Goal: Task Accomplishment & Management: Use online tool/utility

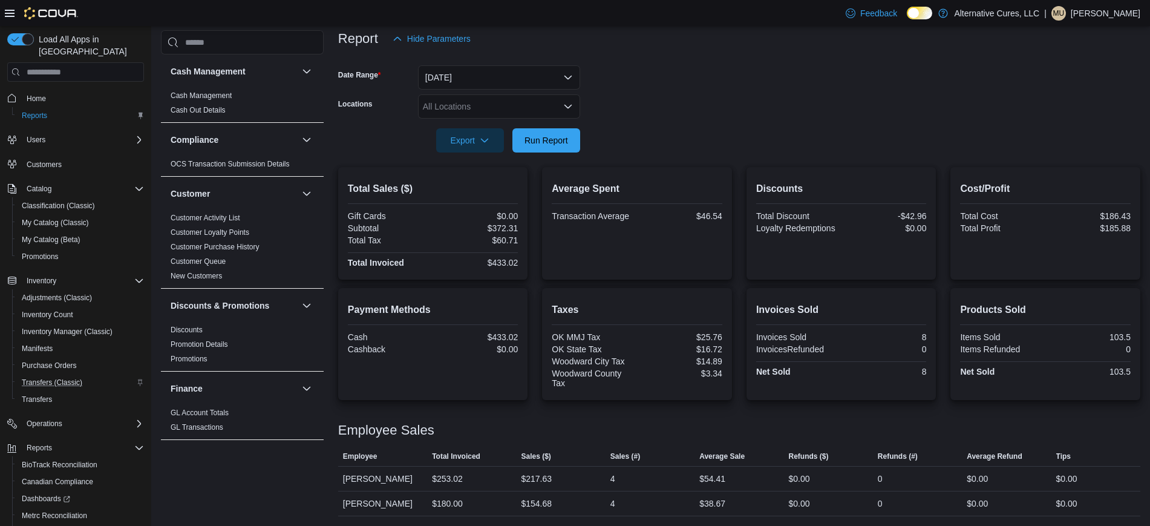
scroll to position [62, 0]
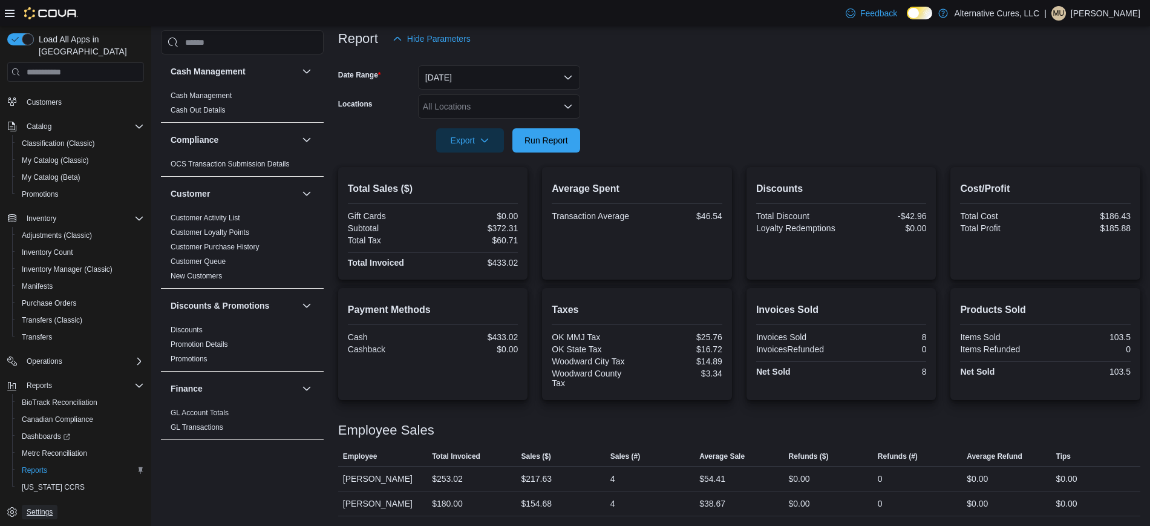
click at [56, 505] on link "Settings" at bounding box center [40, 512] width 36 height 15
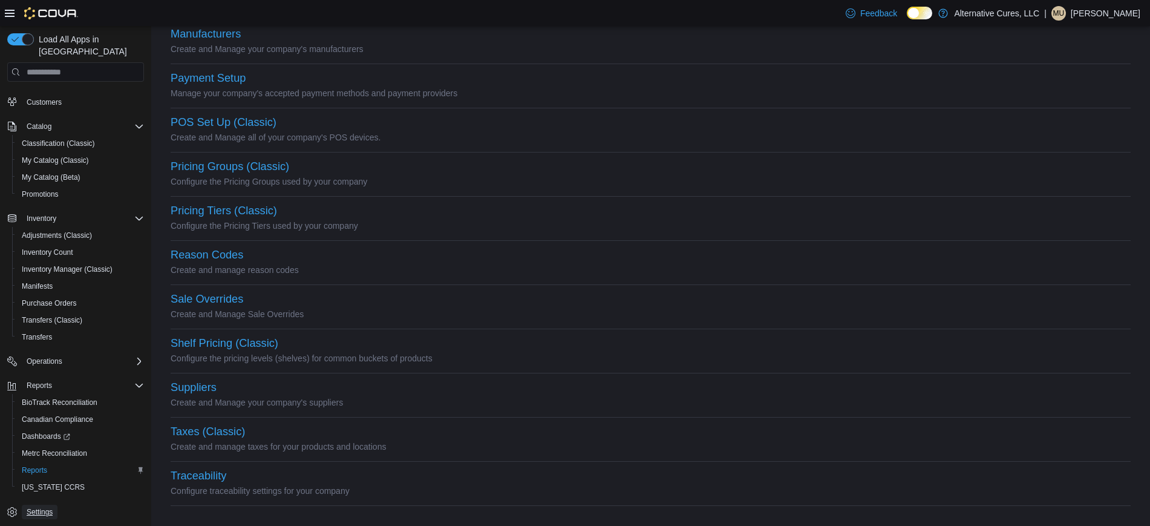
scroll to position [420, 0]
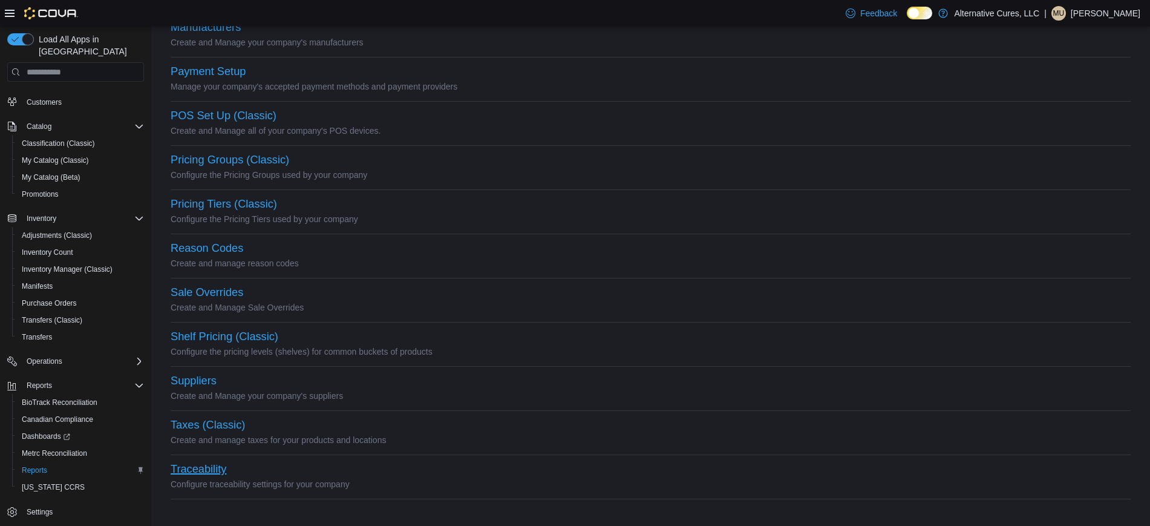
click at [194, 469] on button "Traceability" at bounding box center [199, 469] width 56 height 13
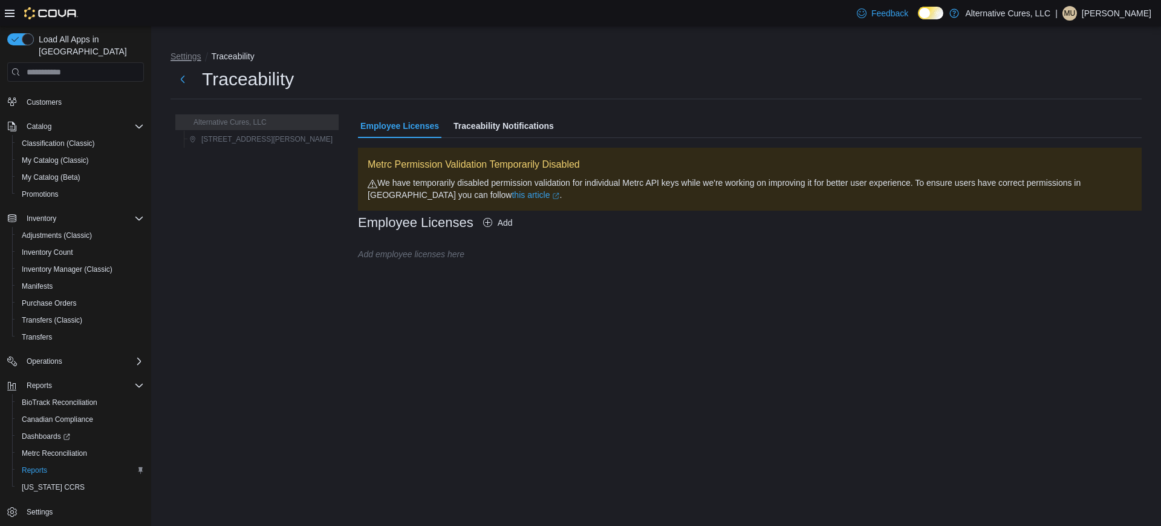
click at [171, 54] on button "Settings" at bounding box center [186, 56] width 31 height 10
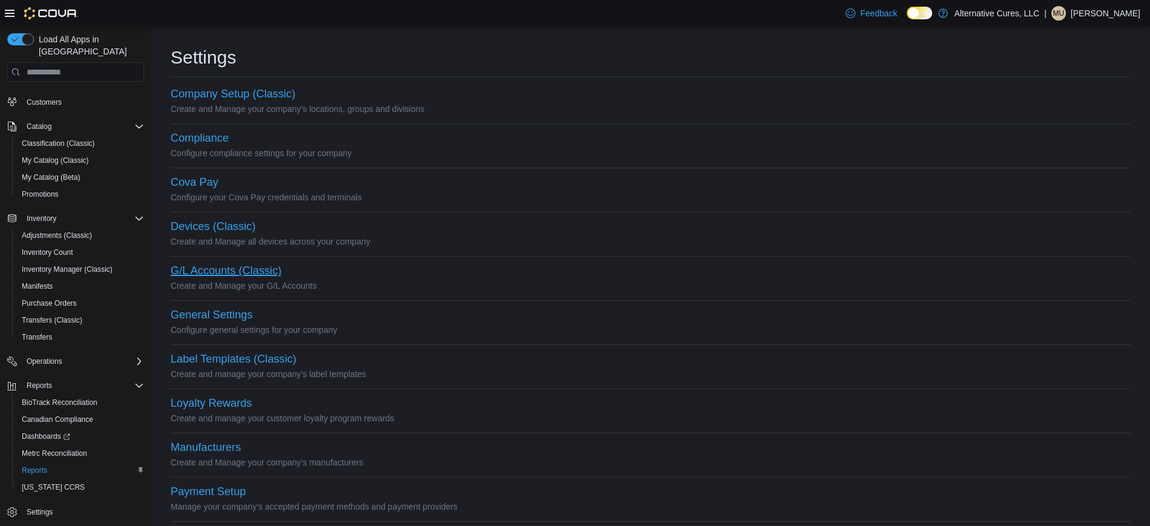
click at [220, 268] on button "G/L Accounts (Classic)" at bounding box center [226, 270] width 111 height 13
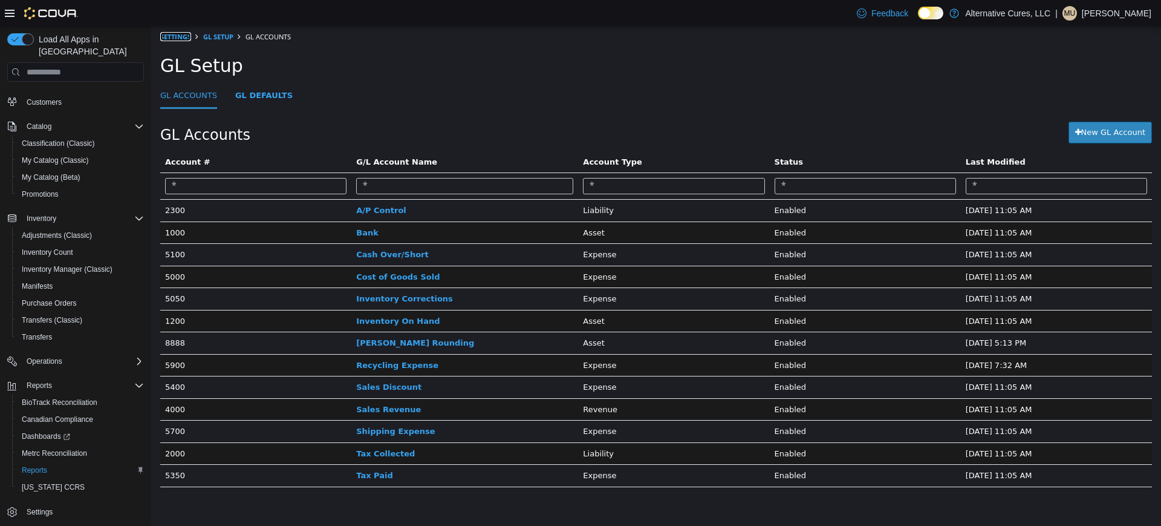
click at [177, 39] on link "Settings" at bounding box center [175, 36] width 31 height 9
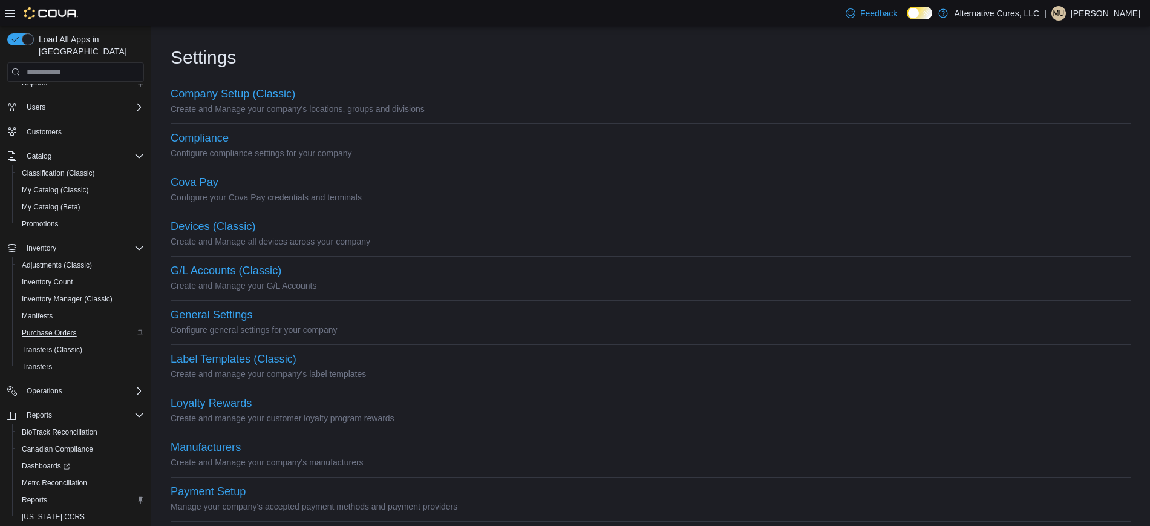
scroll to position [62, 0]
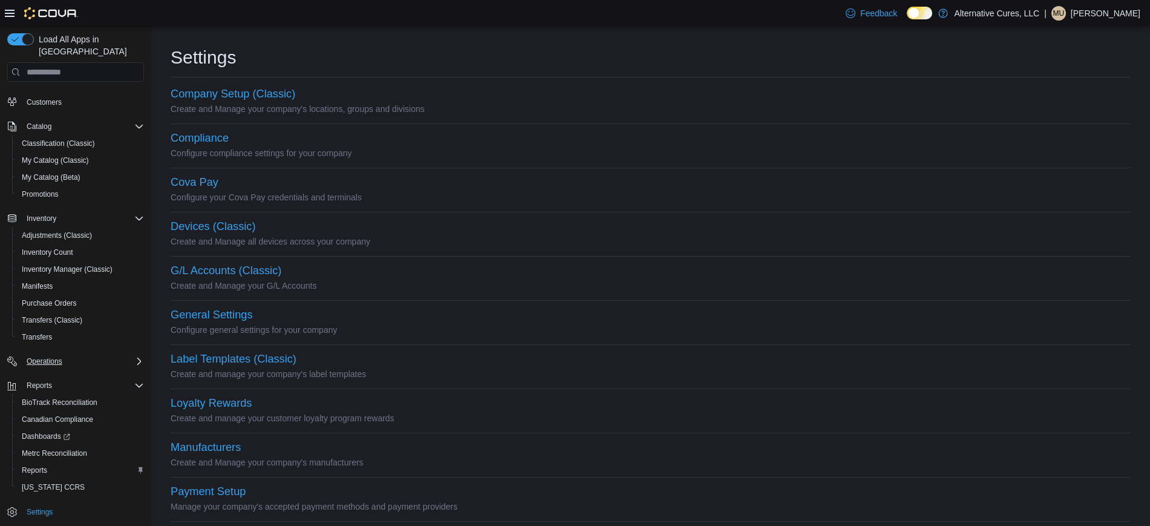
click at [90, 354] on div "Operations" at bounding box center [83, 361] width 122 height 15
click at [93, 429] on div "Dashboards" at bounding box center [80, 436] width 127 height 15
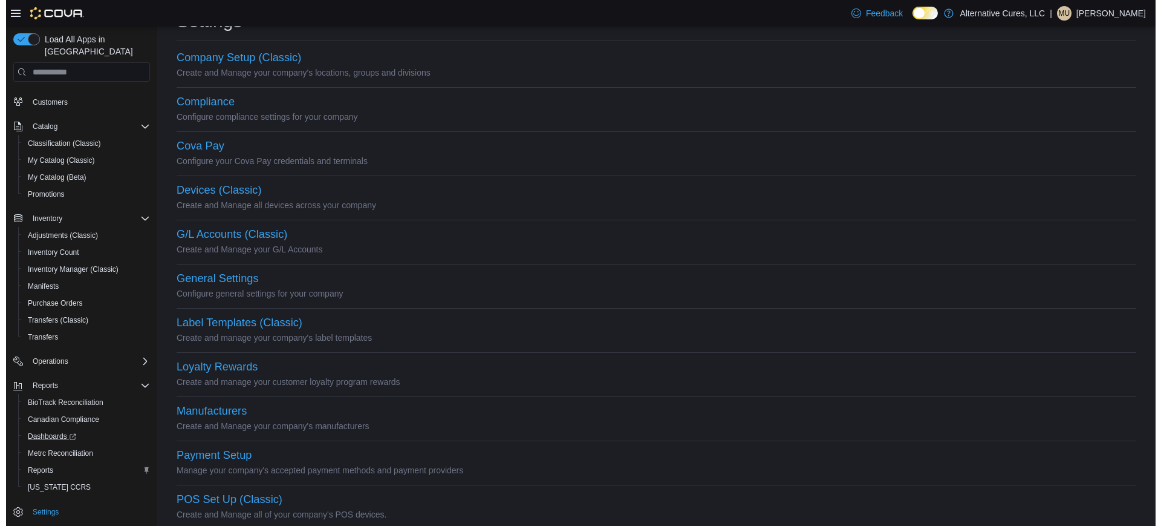
scroll to position [0, 0]
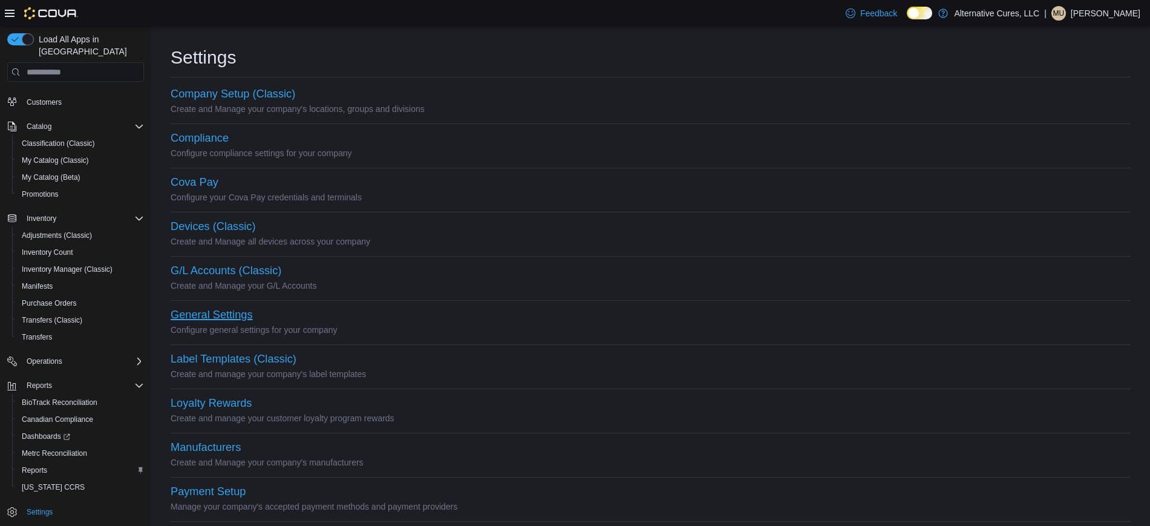
click at [208, 313] on button "General Settings" at bounding box center [212, 315] width 82 height 13
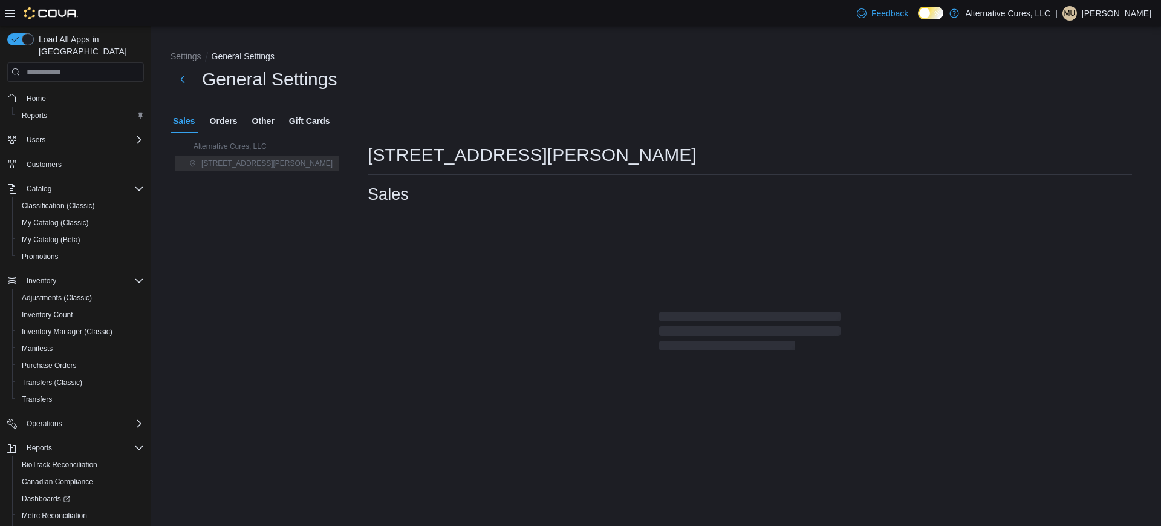
click at [55, 108] on div "Reports" at bounding box center [80, 115] width 127 height 15
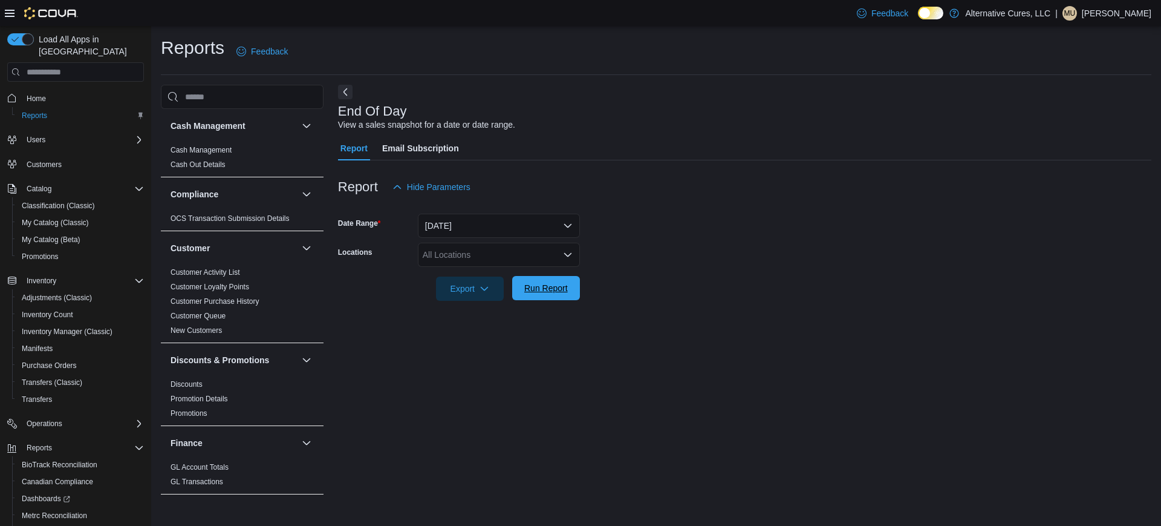
click at [558, 298] on span "Run Report" at bounding box center [546, 288] width 53 height 24
